Goal: Transaction & Acquisition: Purchase product/service

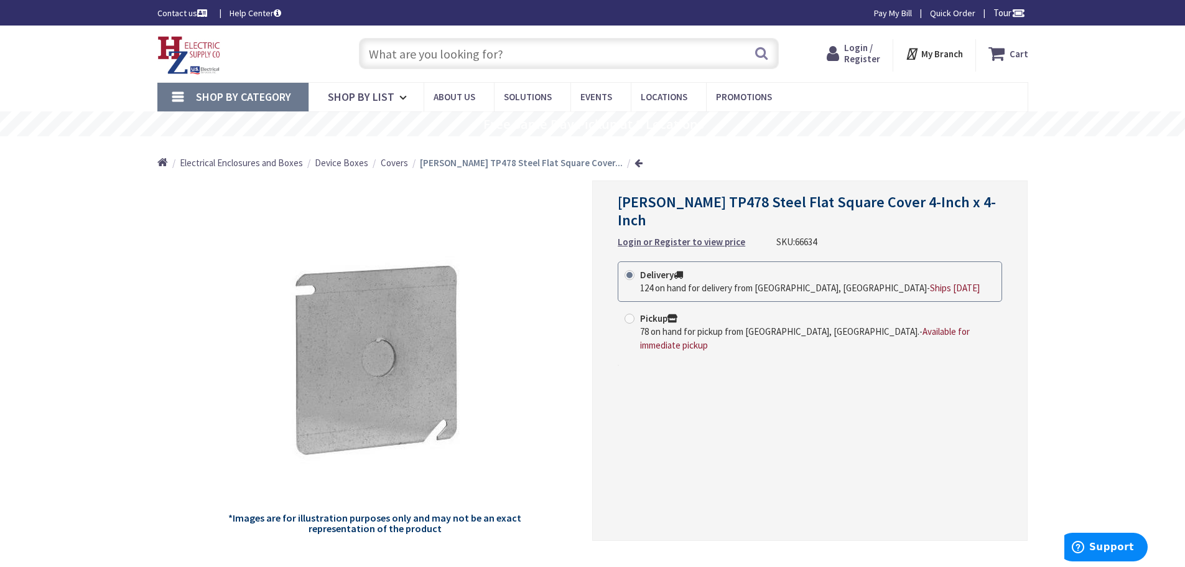
click at [850, 49] on span "Login / Register" at bounding box center [862, 53] width 36 height 23
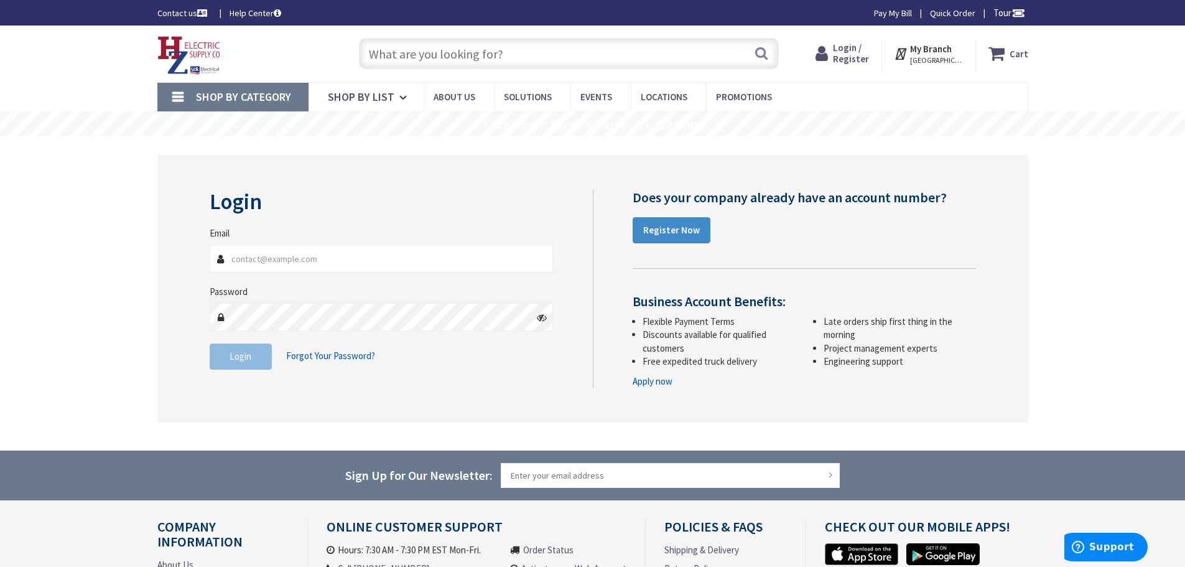
type input "[EMAIL_ADDRESS][DOMAIN_NAME]"
click at [230, 355] on span "Login" at bounding box center [241, 356] width 22 height 12
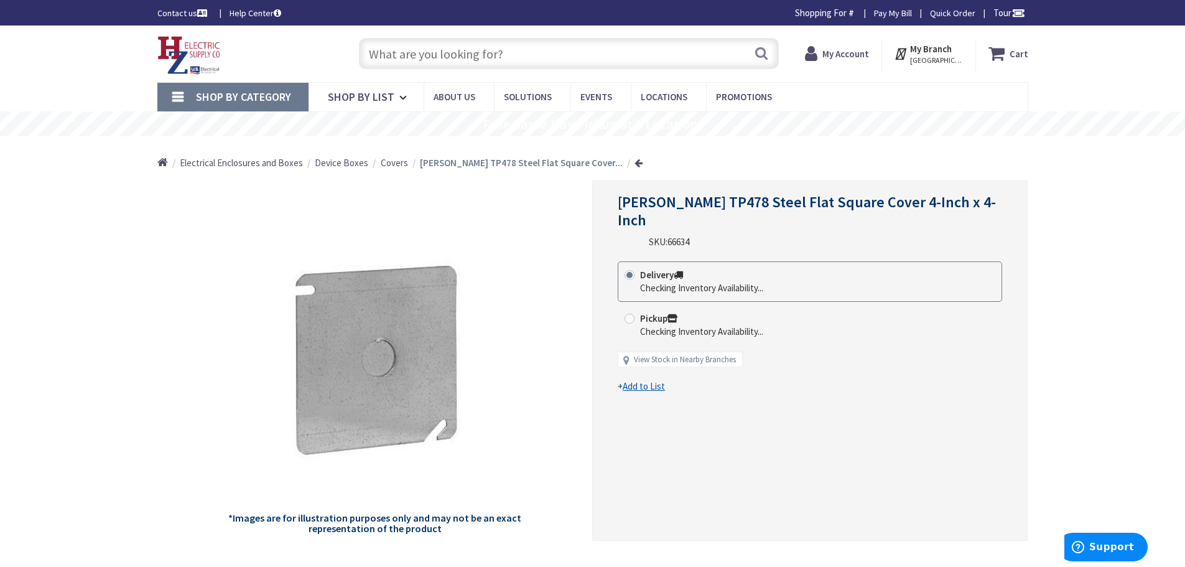
click at [373, 53] on input "text" at bounding box center [569, 53] width 420 height 31
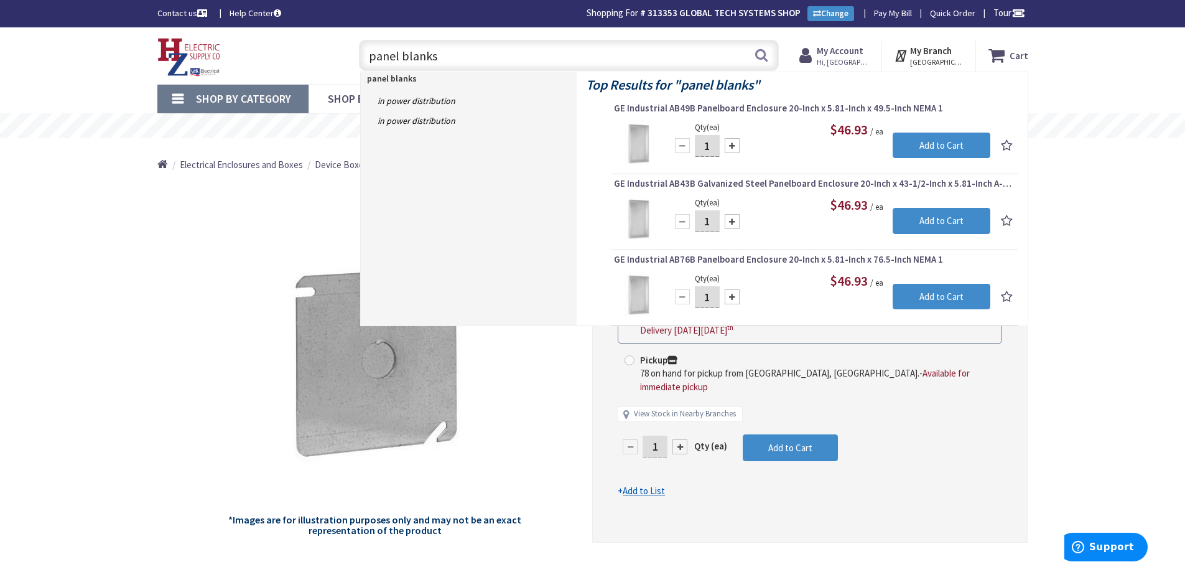
click at [398, 53] on input "panel blanks" at bounding box center [569, 55] width 420 height 31
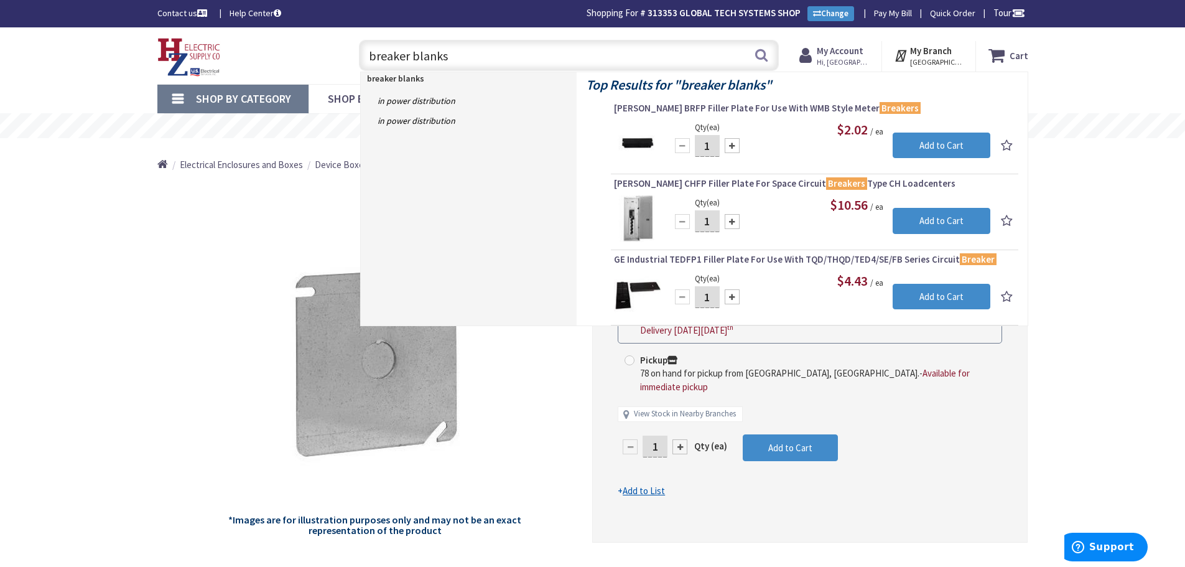
type input "breaker blanks"
